Goal: Communication & Community: Answer question/provide support

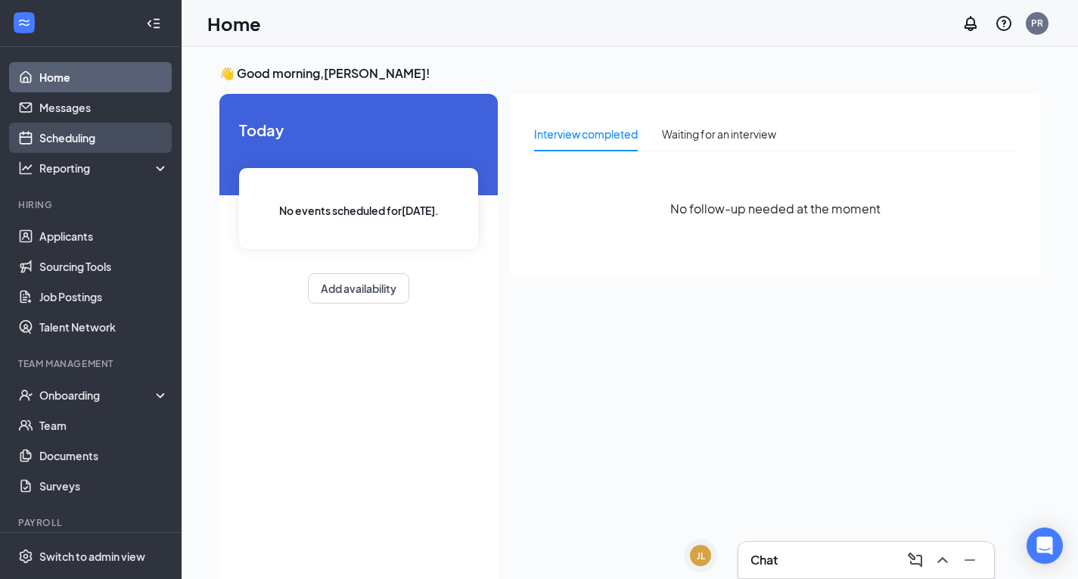
click at [85, 140] on link "Scheduling" at bounding box center [103, 138] width 129 height 30
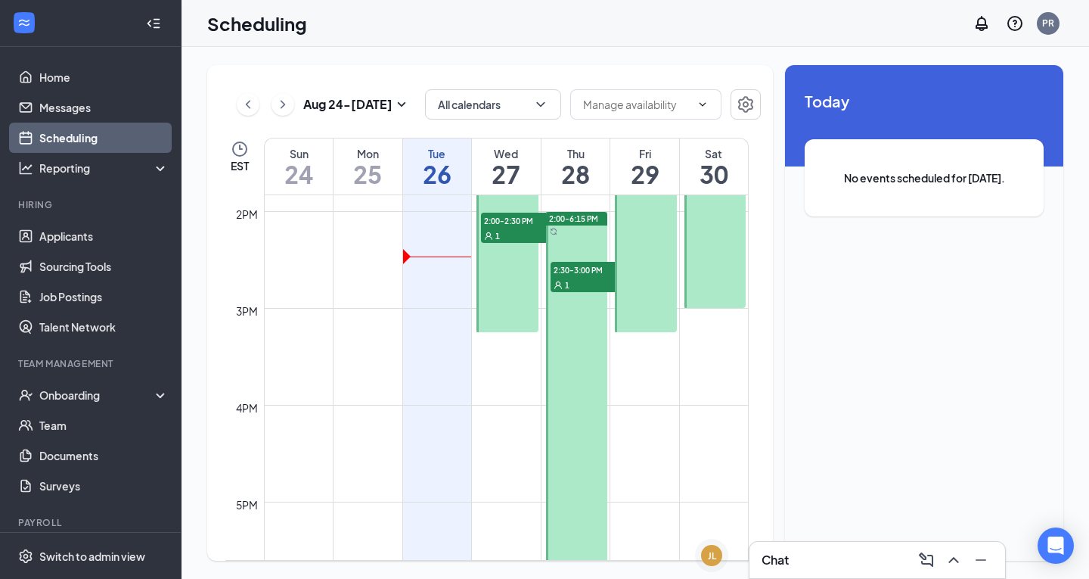
scroll to position [1348, 0]
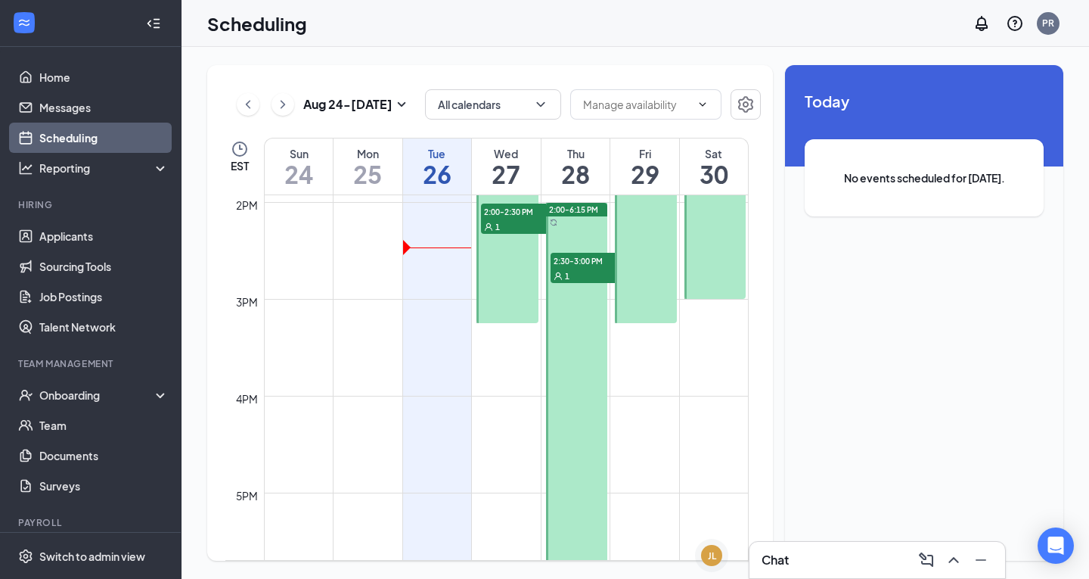
click at [507, 226] on div "1" at bounding box center [519, 226] width 76 height 15
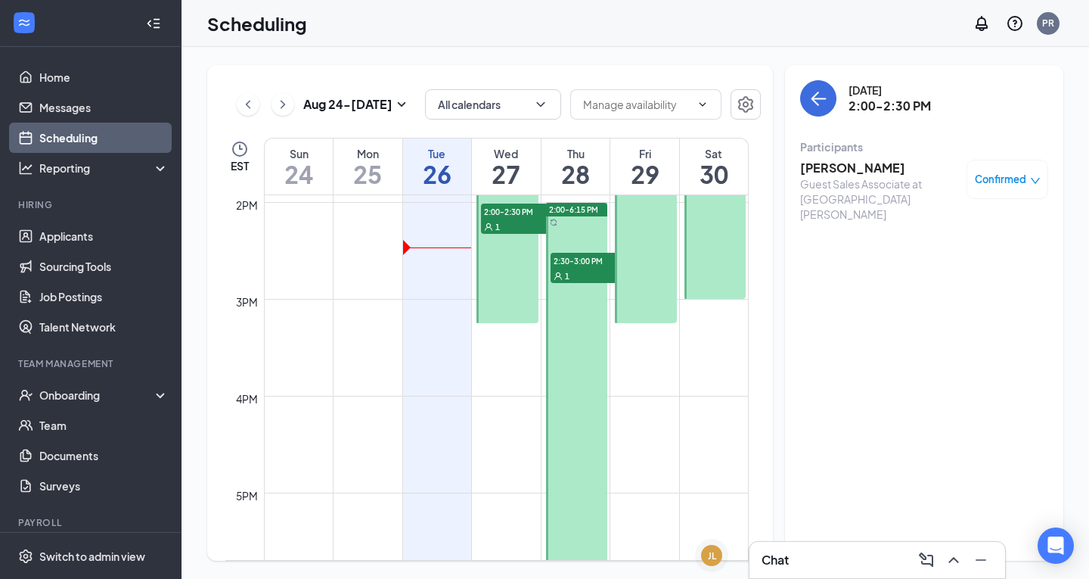
click at [879, 165] on h3 "[PERSON_NAME]" at bounding box center [879, 168] width 159 height 17
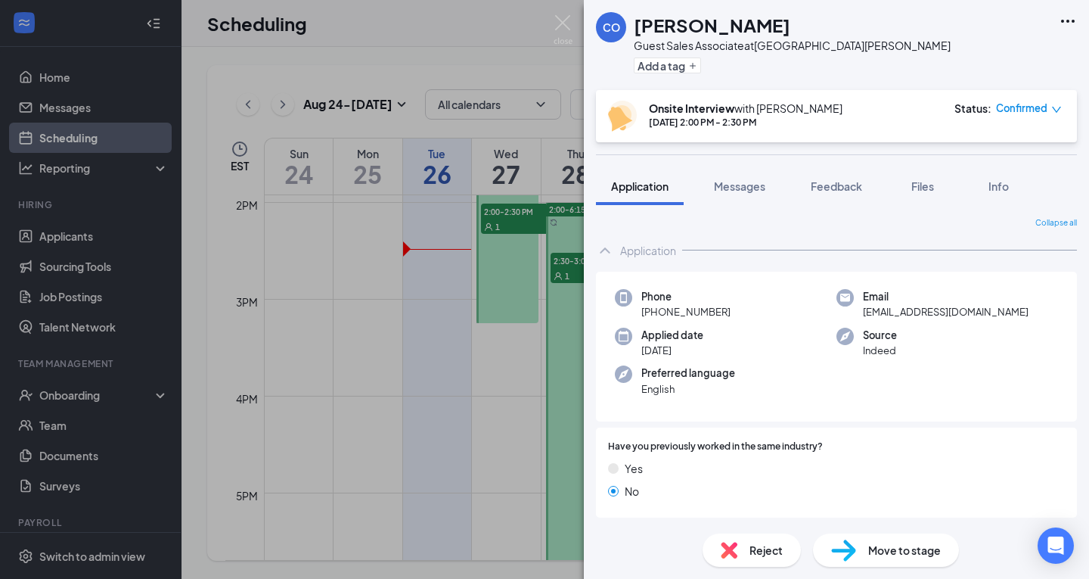
click at [553, 28] on div "CO [PERSON_NAME] Guest Sales Associate at [GEOGRAPHIC_DATA][PERSON_NAME] Add a …" at bounding box center [544, 289] width 1089 height 579
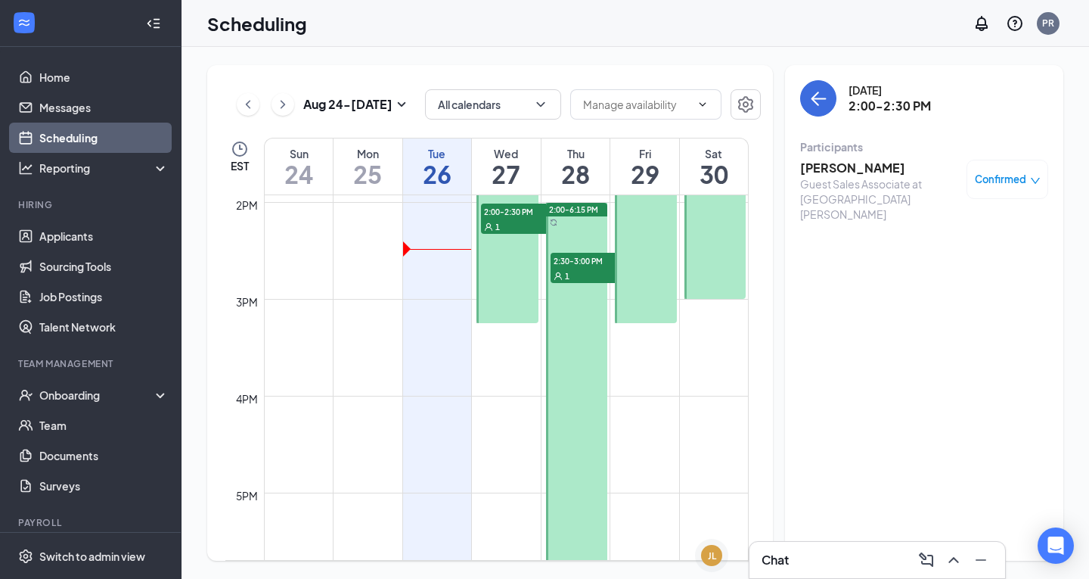
click at [523, 219] on div "1" at bounding box center [519, 226] width 76 height 15
click at [526, 227] on div "1" at bounding box center [519, 226] width 76 height 15
click at [1022, 191] on div "Confirmed" at bounding box center [1007, 179] width 82 height 39
click at [507, 220] on div "1" at bounding box center [519, 226] width 76 height 15
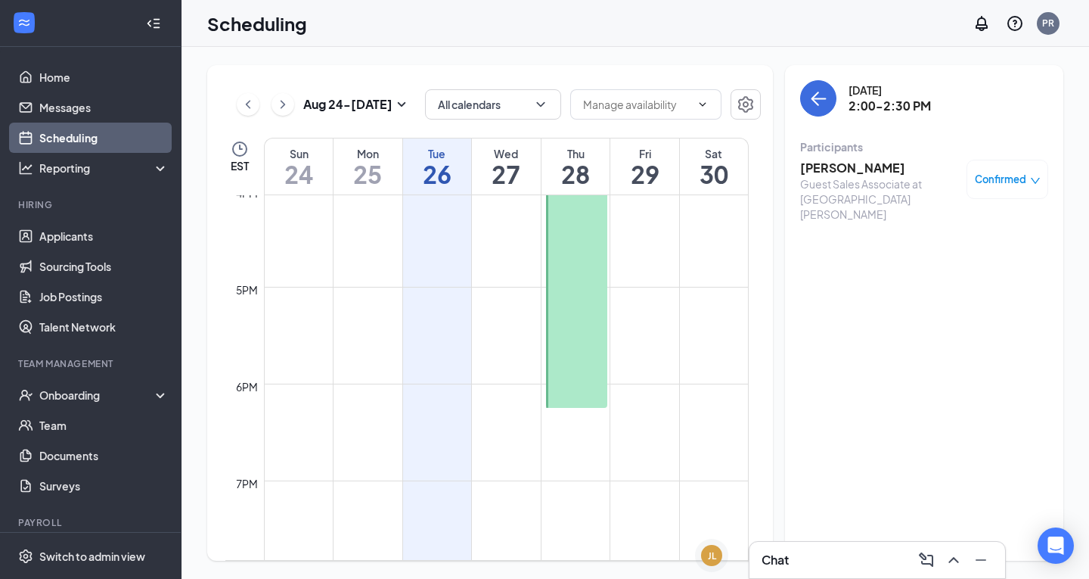
scroll to position [1575, 0]
click at [863, 165] on h3 "[PERSON_NAME]" at bounding box center [879, 168] width 159 height 17
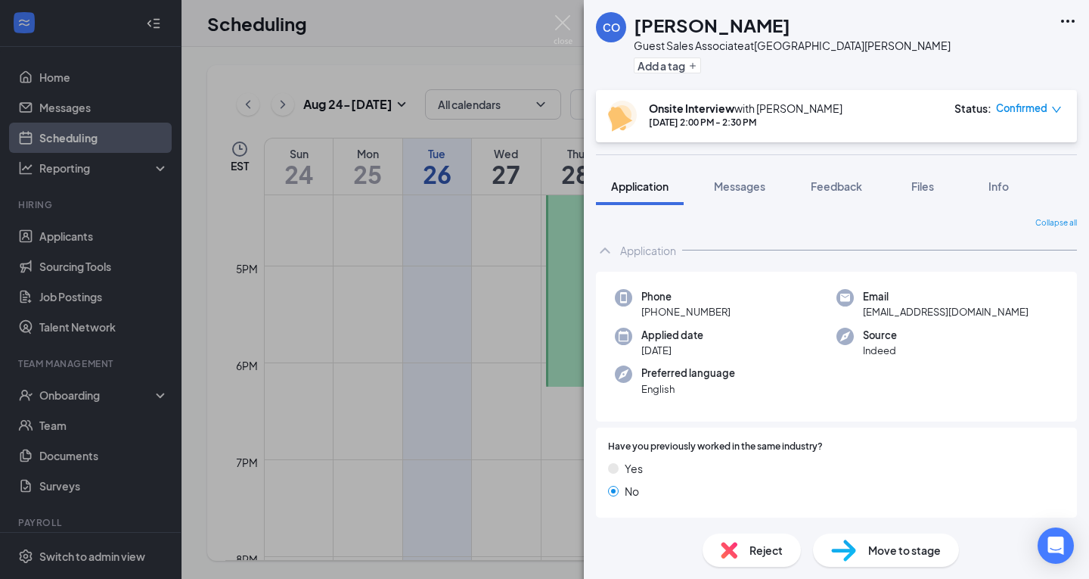
click at [1040, 108] on span "Confirmed" at bounding box center [1021, 108] width 51 height 15
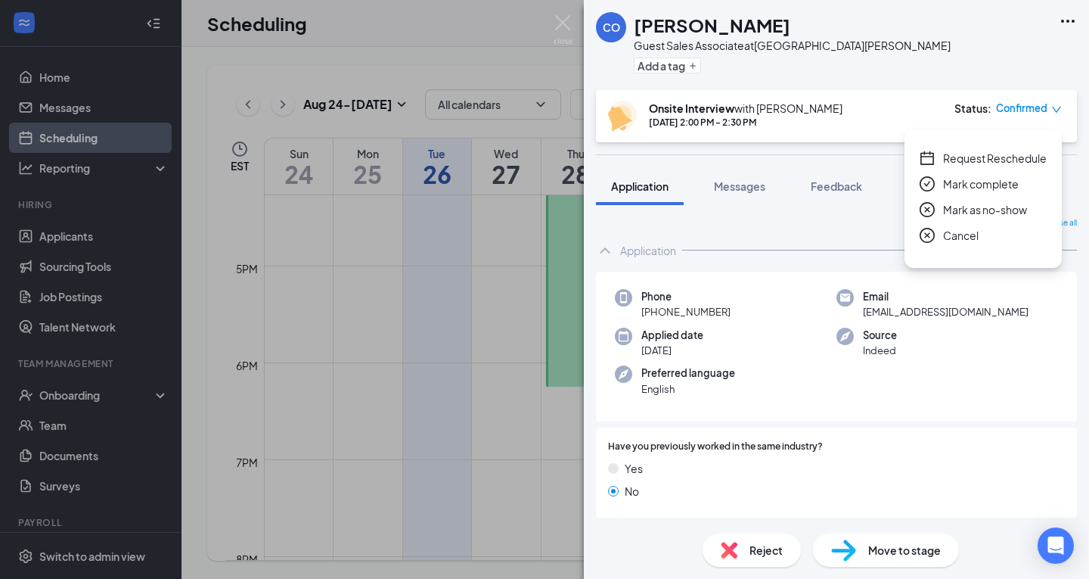
click at [1029, 62] on div "CO [PERSON_NAME] Guest Sales Associate at [GEOGRAPHIC_DATA][PERSON_NAME] Add a …" at bounding box center [836, 45] width 505 height 90
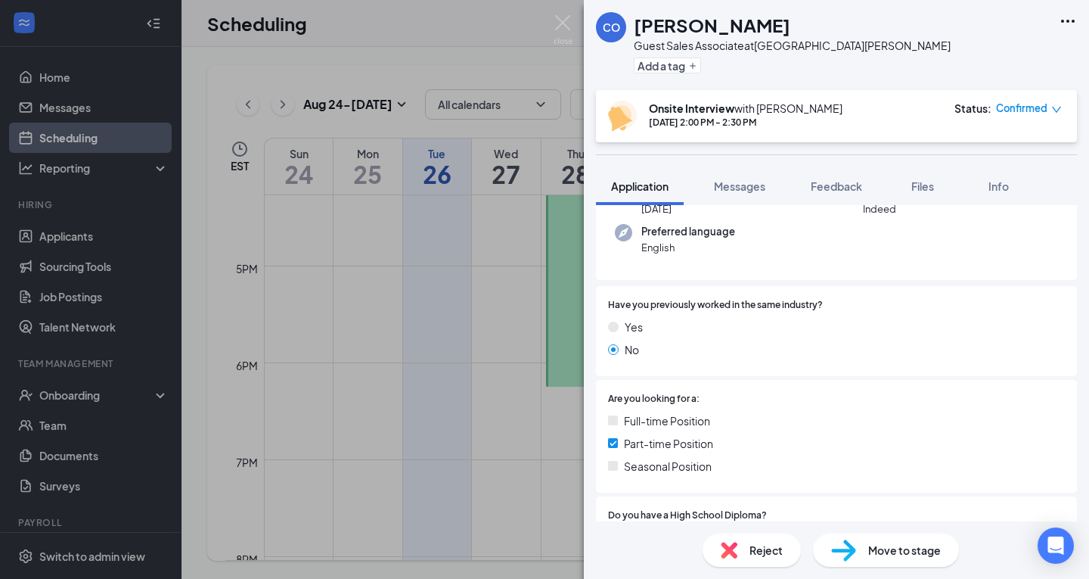
scroll to position [151, 0]
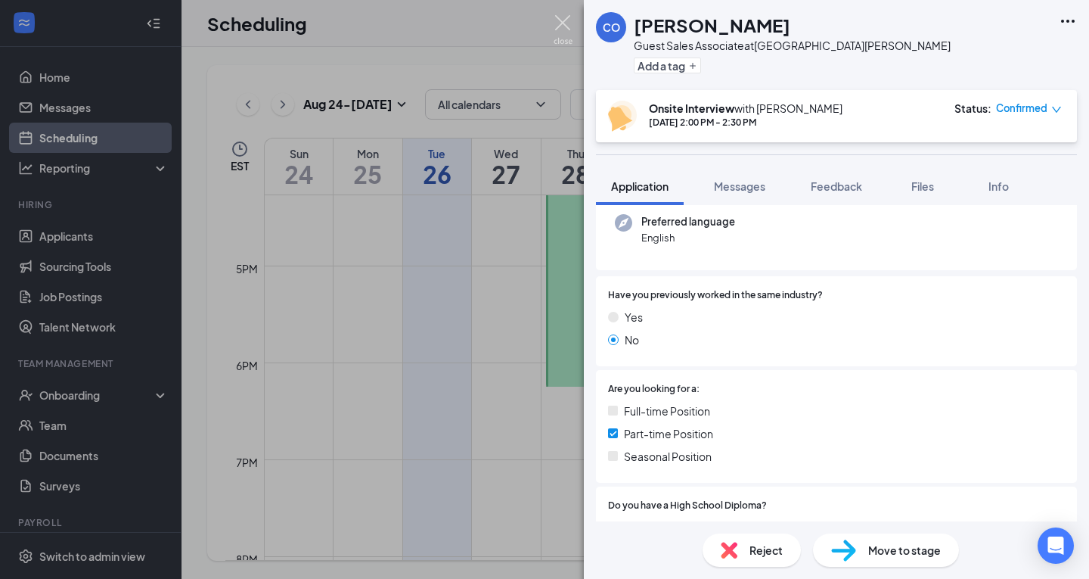
click at [572, 20] on img at bounding box center [563, 29] width 19 height 29
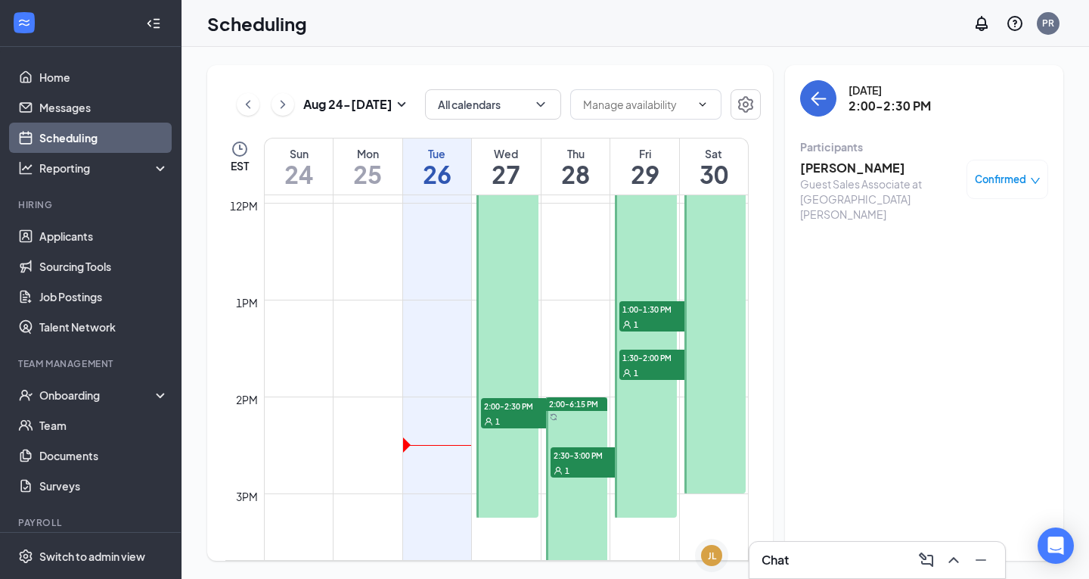
scroll to position [1121, 0]
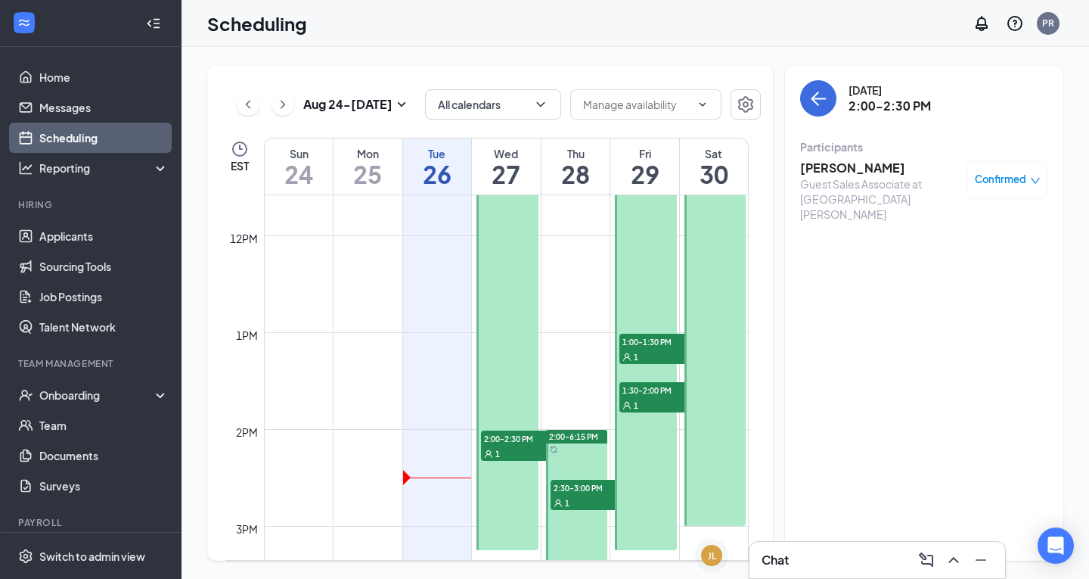
click at [523, 441] on span "2:00-2:30 PM" at bounding box center [519, 437] width 76 height 15
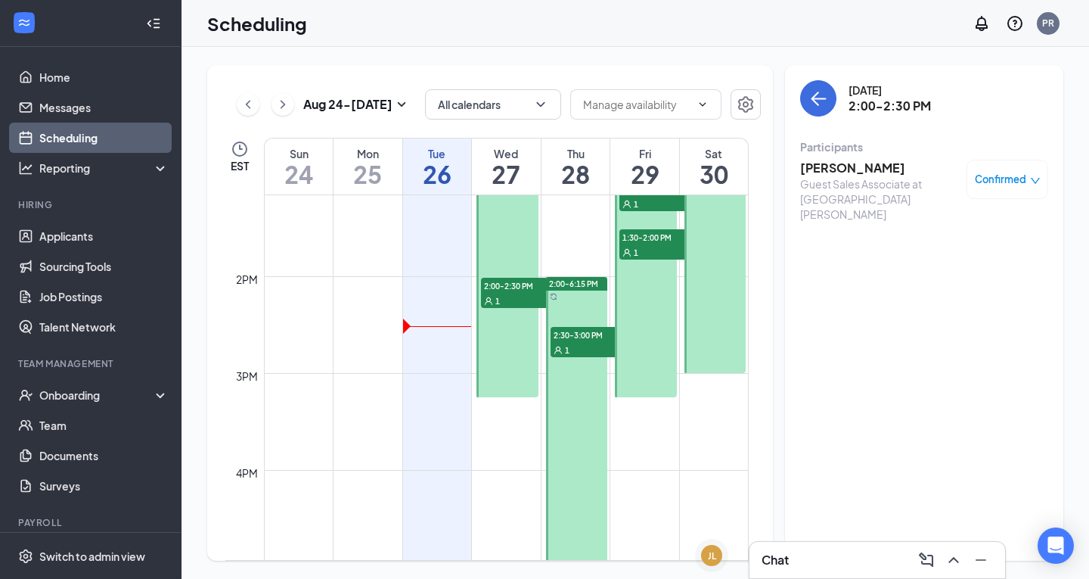
scroll to position [1273, 0]
click at [593, 344] on div "1" at bounding box center [589, 350] width 76 height 15
click at [849, 168] on h3 "Giada [PERSON_NAME]" at bounding box center [879, 168] width 159 height 17
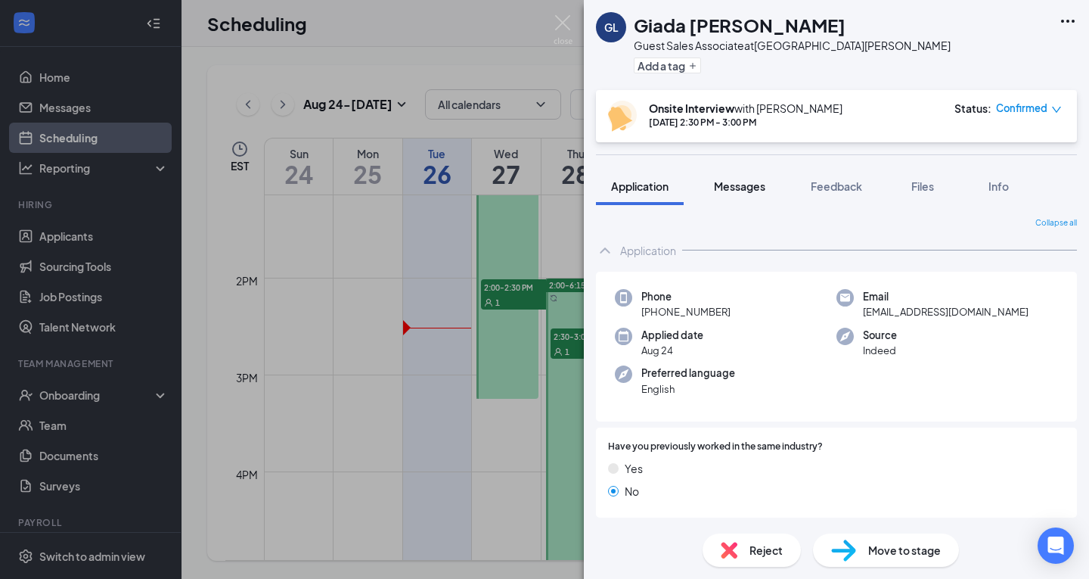
click at [768, 179] on button "Messages" at bounding box center [740, 186] width 82 height 38
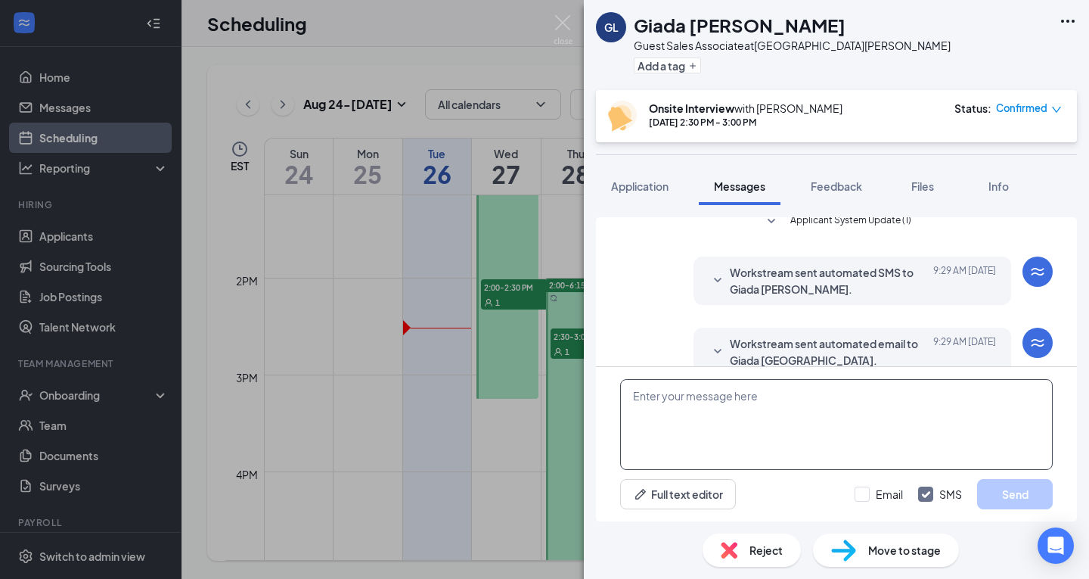
scroll to position [458, 0]
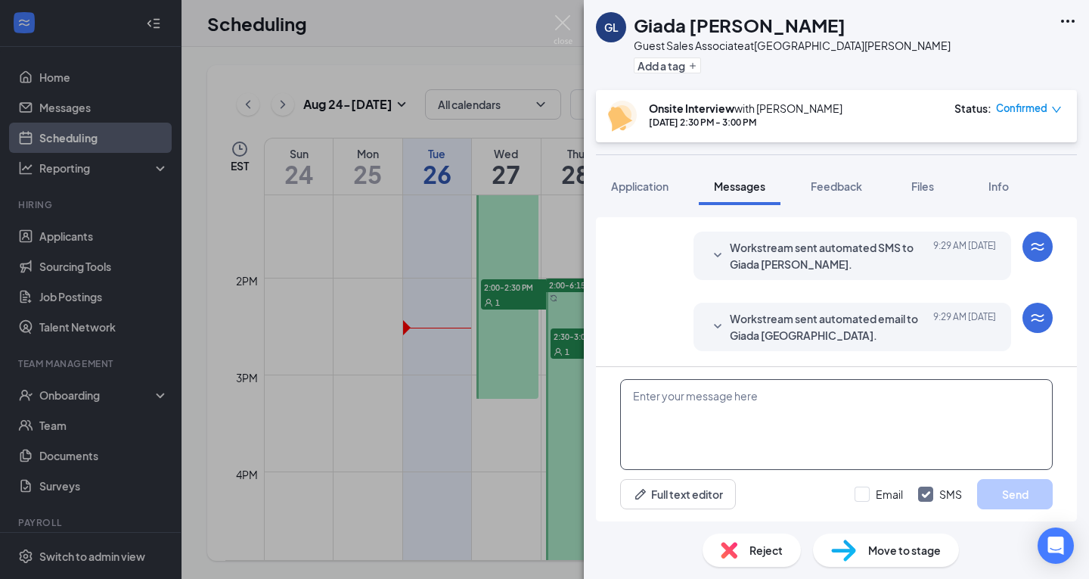
click at [718, 408] on textarea at bounding box center [836, 424] width 433 height 91
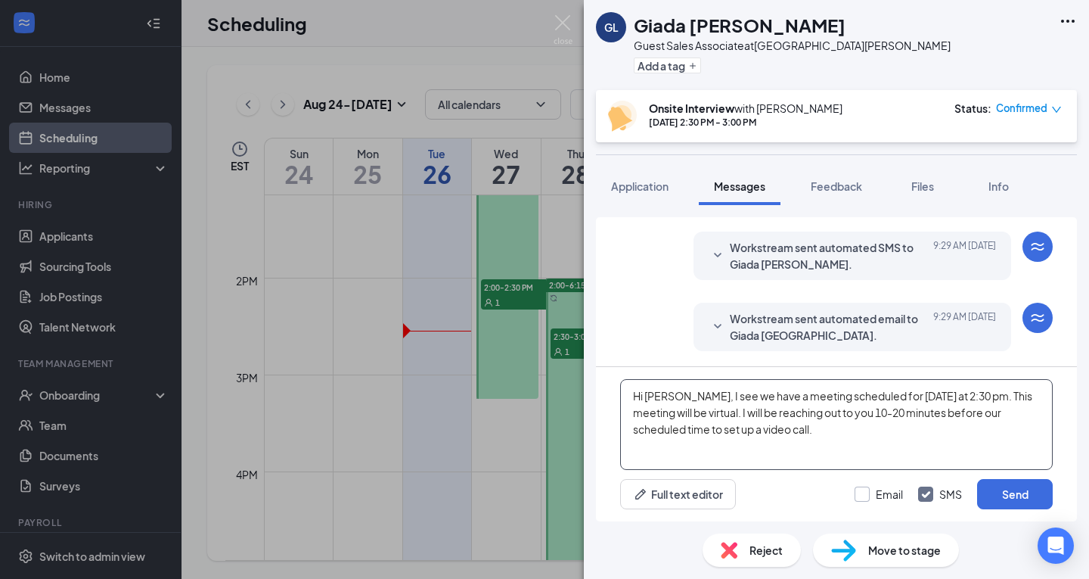
type textarea "Hi [PERSON_NAME], I see we have a meeting scheduled for [DATE] at 2:30 pm. This…"
click at [872, 493] on input "Email" at bounding box center [879, 493] width 48 height 15
checkbox input "true"
click at [1041, 485] on button "Send" at bounding box center [1015, 494] width 76 height 30
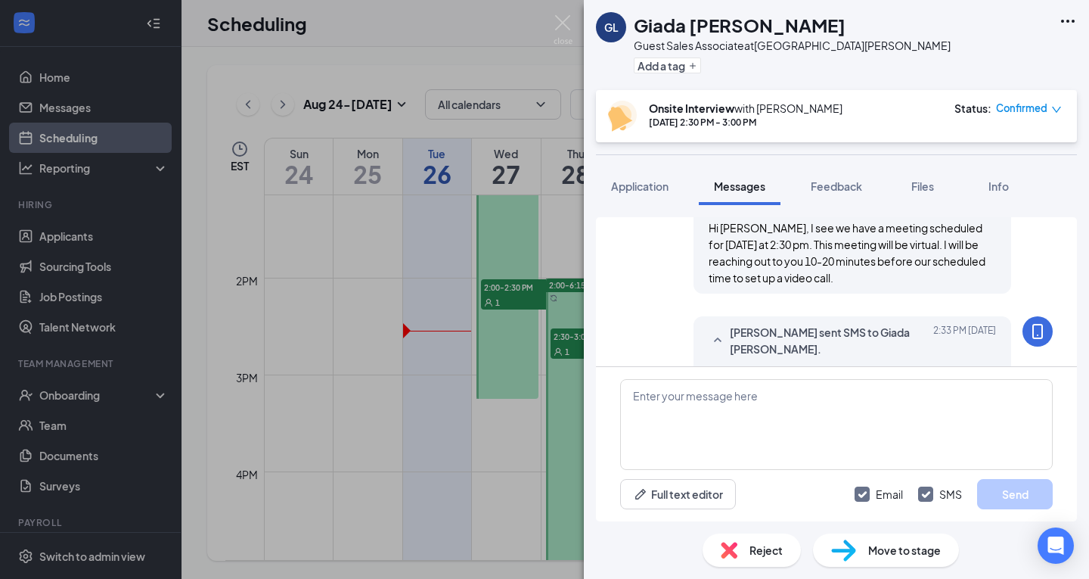
scroll to position [751, 0]
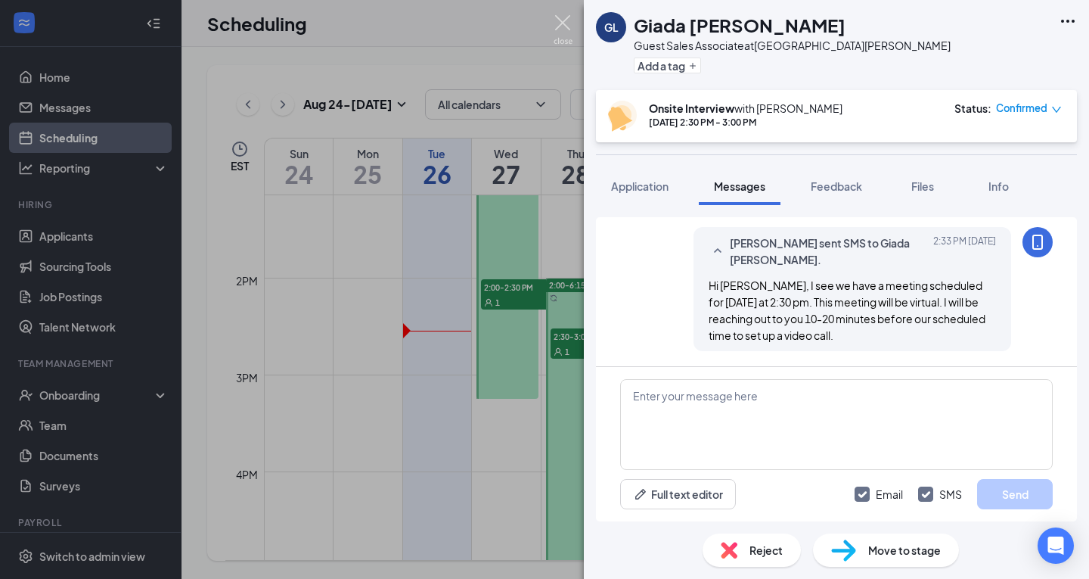
click at [560, 28] on img at bounding box center [563, 29] width 19 height 29
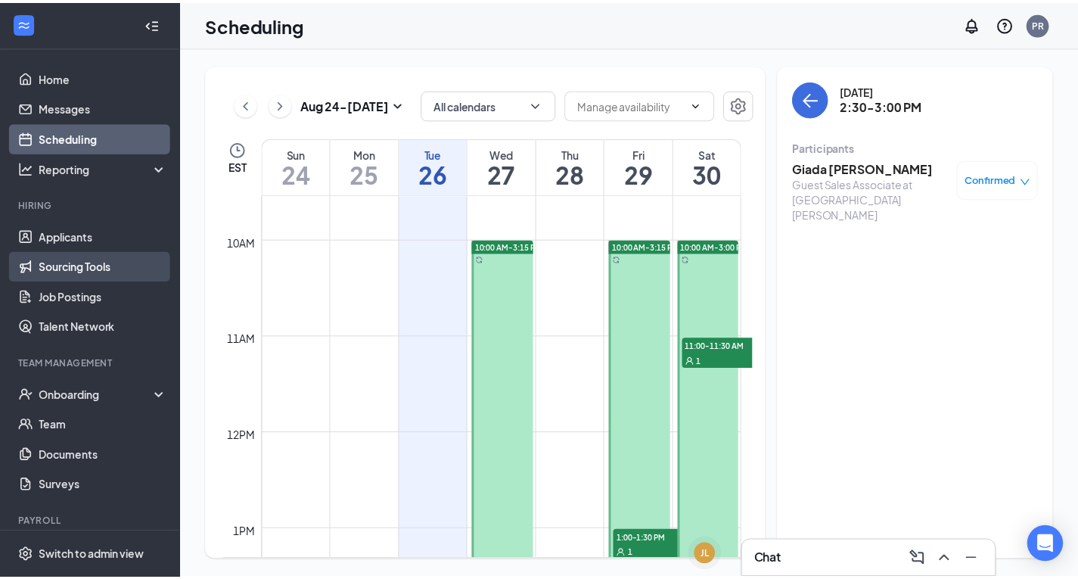
scroll to position [895, 0]
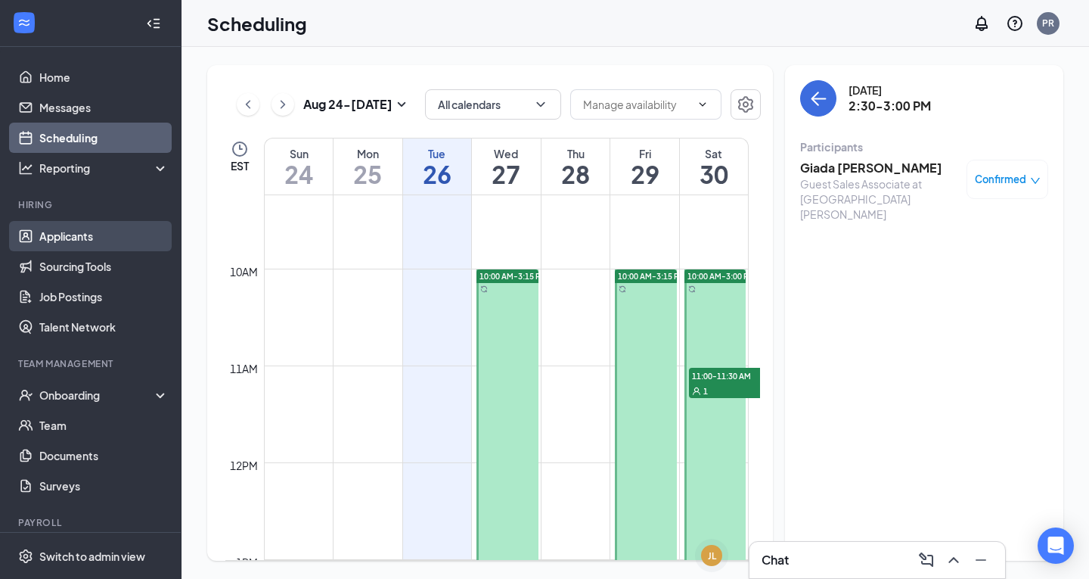
click at [57, 241] on link "Applicants" at bounding box center [103, 236] width 129 height 30
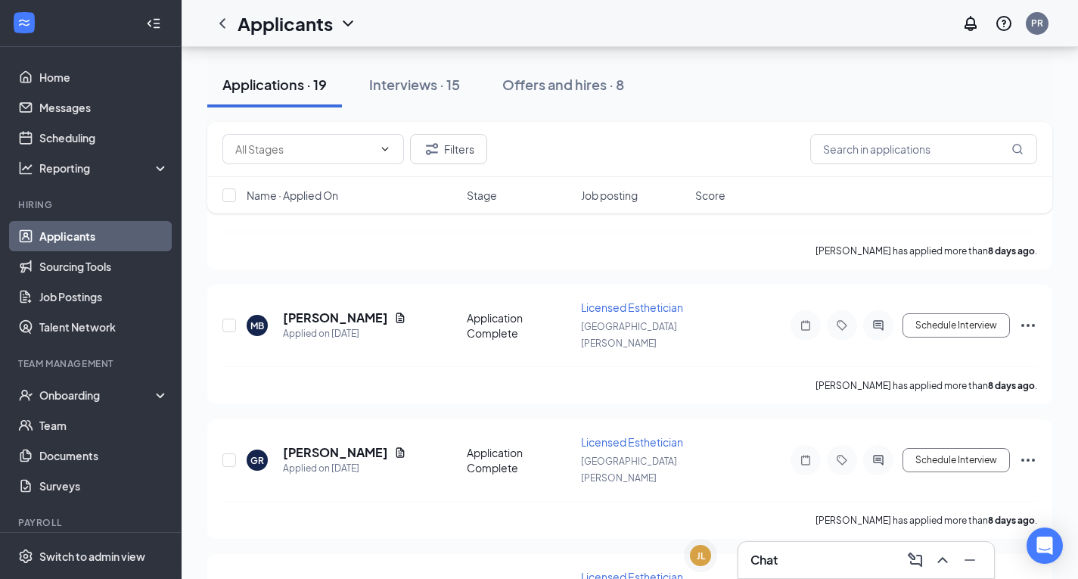
scroll to position [454, 0]
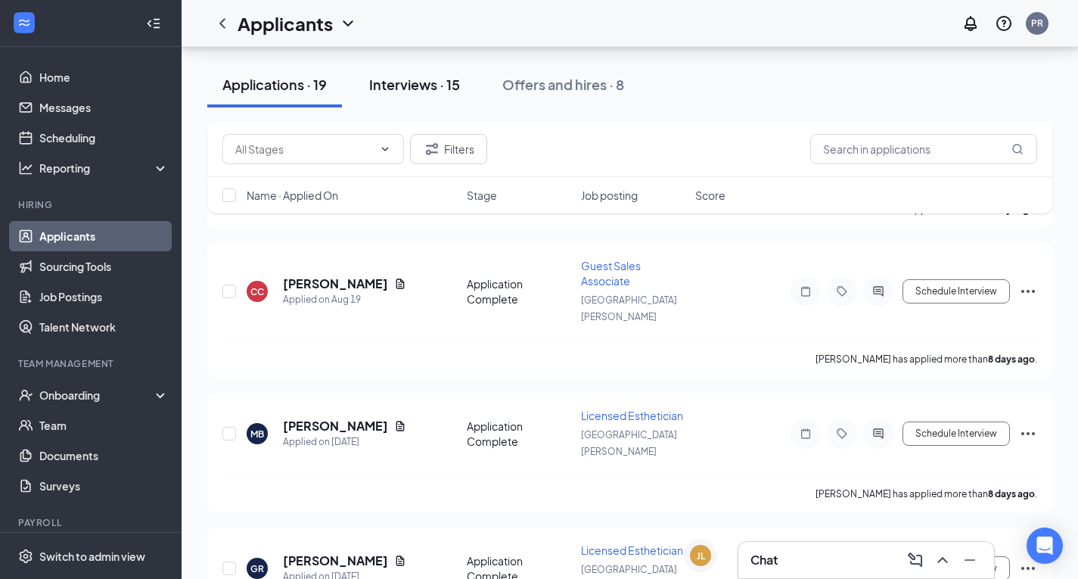
click at [414, 88] on div "Interviews · 15" at bounding box center [414, 84] width 91 height 19
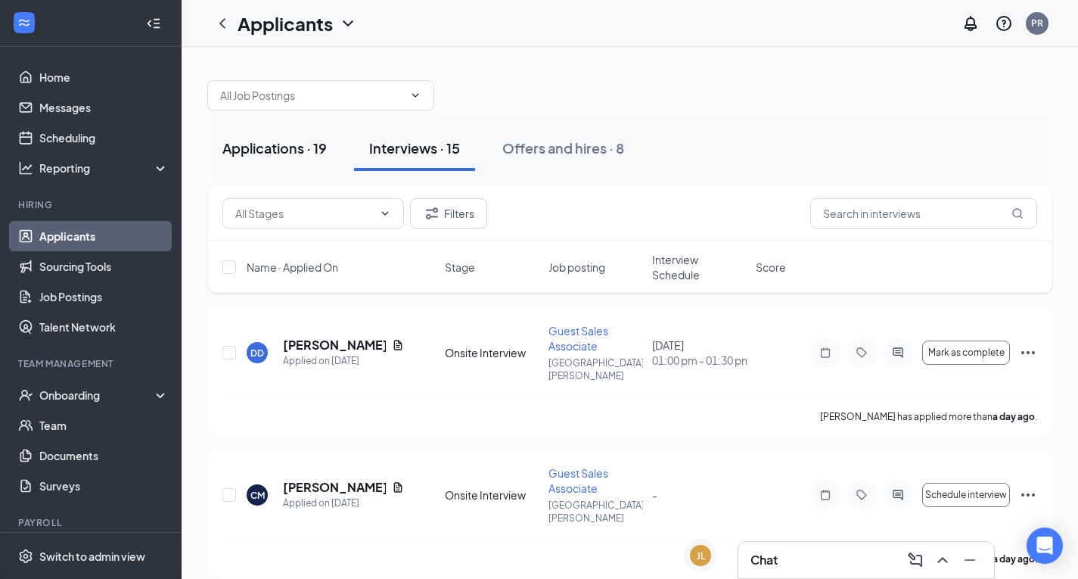
click at [291, 131] on button "Applications · 19" at bounding box center [274, 148] width 135 height 45
